Goal: Unclear

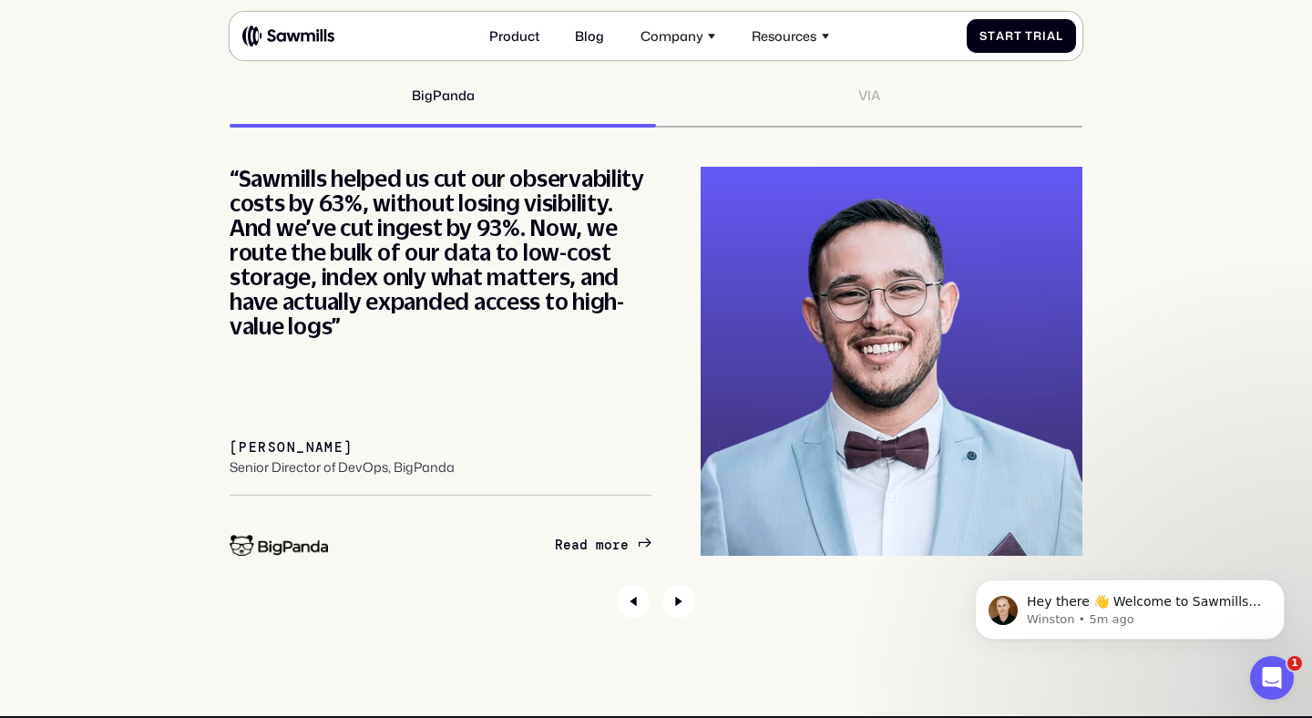
scroll to position [6081, 0]
